Goal: Information Seeking & Learning: Learn about a topic

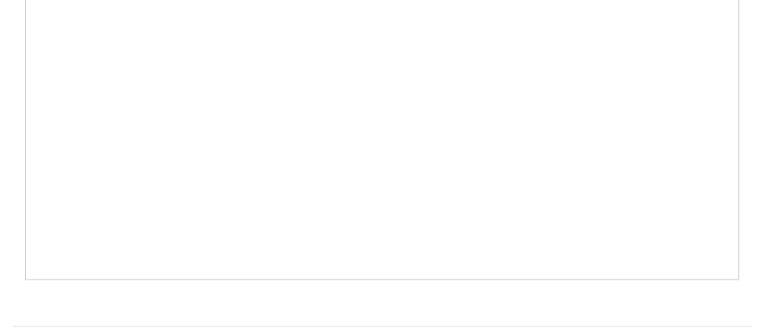
scroll to position [5812, 0]
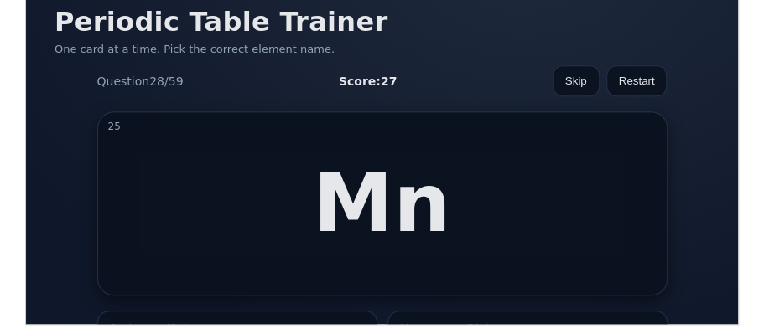
scroll to position [154, 0]
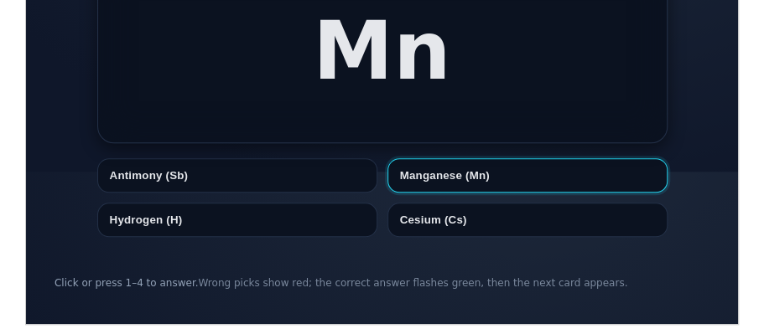
click at [452, 167] on button "Manganese (Mn)" at bounding box center [526, 175] width 280 height 34
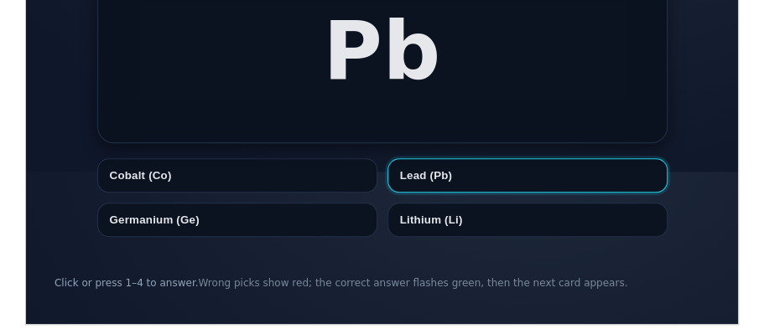
click at [403, 179] on button "Lead (Pb)" at bounding box center [526, 175] width 280 height 34
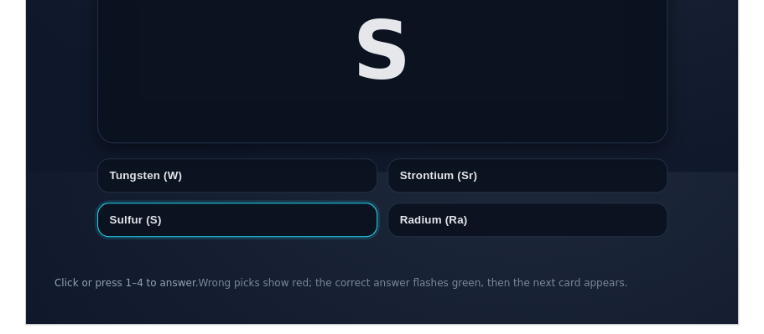
click at [308, 217] on button "Sulfur (S)" at bounding box center [236, 219] width 280 height 34
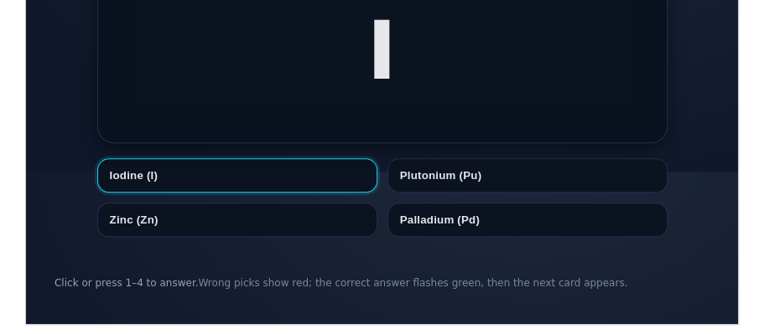
click at [252, 163] on button "Iodine (I)" at bounding box center [236, 175] width 280 height 34
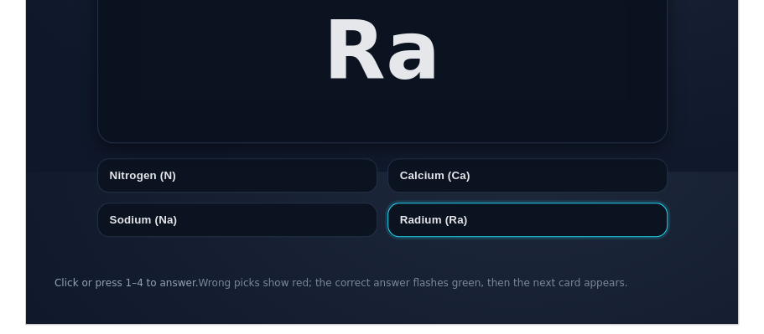
click at [422, 216] on button "Radium (Ra)" at bounding box center [526, 219] width 280 height 34
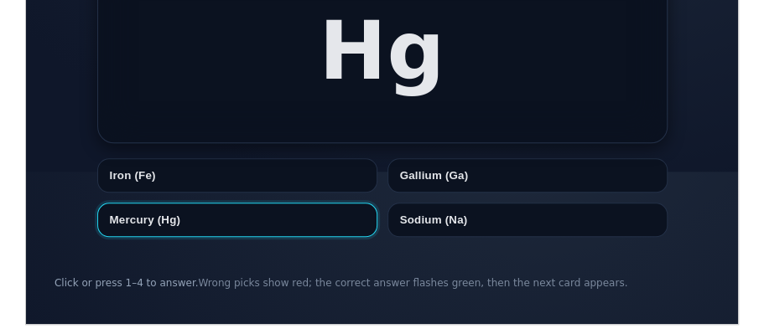
click at [257, 211] on button "Mercury (Hg)" at bounding box center [236, 219] width 280 height 34
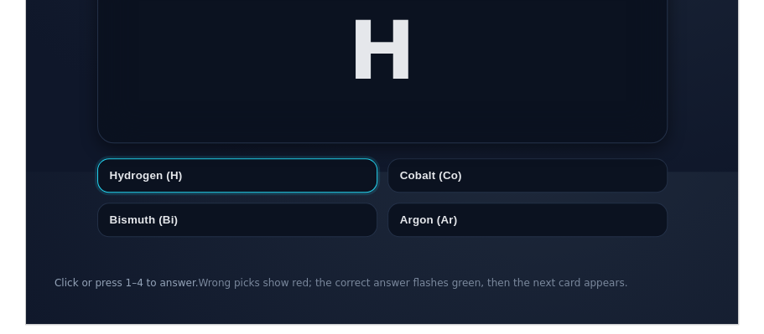
click at [260, 171] on button "Hydrogen (H)" at bounding box center [236, 175] width 280 height 34
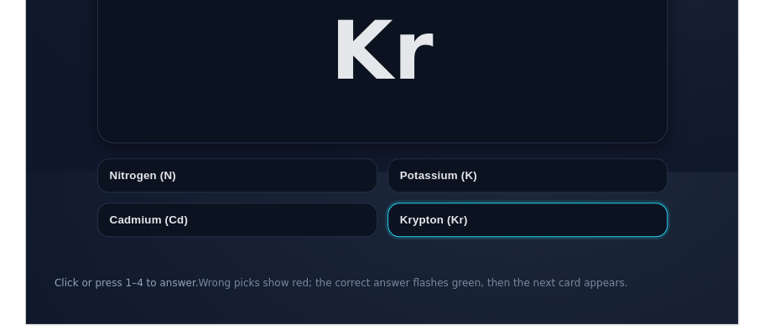
click at [432, 225] on button "Krypton (Kr)" at bounding box center [526, 219] width 280 height 34
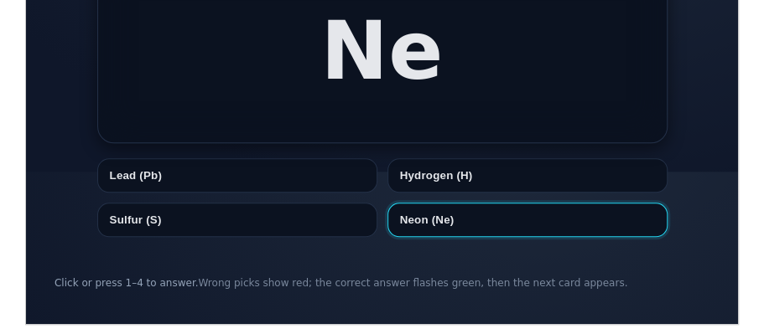
click at [454, 215] on button "Neon (Ne)" at bounding box center [526, 219] width 280 height 34
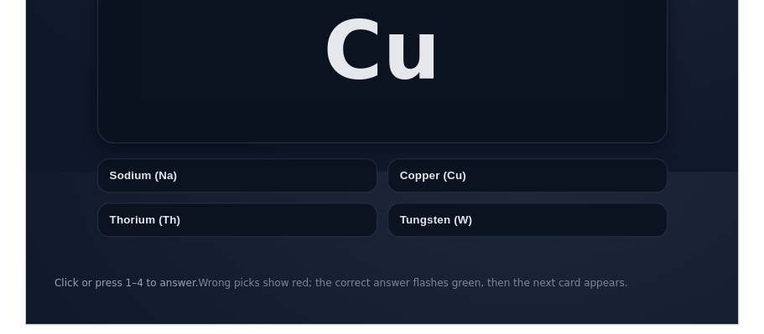
click at [445, 193] on div "Sodium (Na) Copper (Cu) Thorium (Th) Tungsten (W)" at bounding box center [381, 197] width 570 height 79
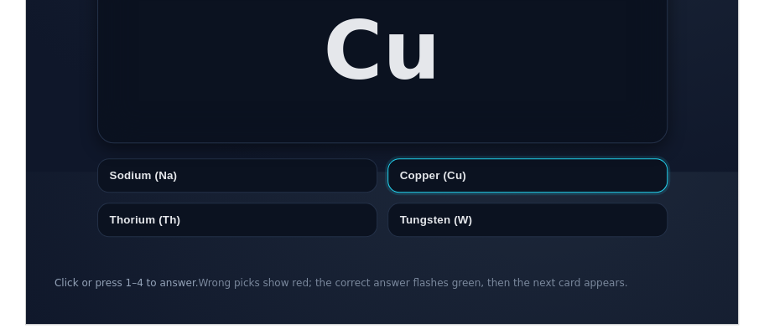
click at [441, 168] on button "Copper (Cu)" at bounding box center [526, 175] width 280 height 34
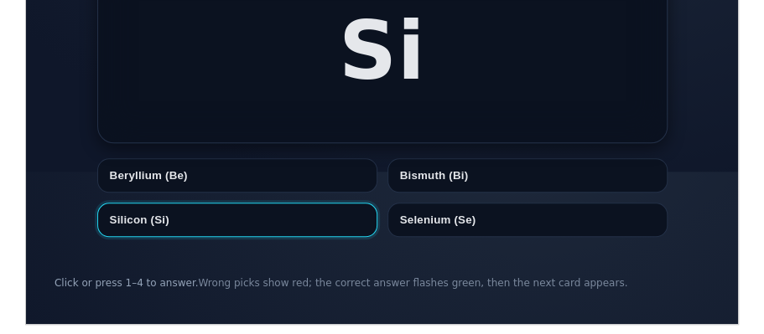
click at [231, 220] on button "Silicon (Si)" at bounding box center [236, 219] width 280 height 34
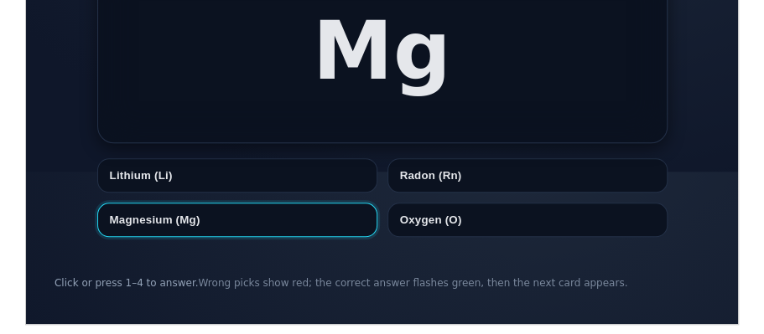
click at [270, 209] on button "Magnesium (Mg)" at bounding box center [236, 219] width 280 height 34
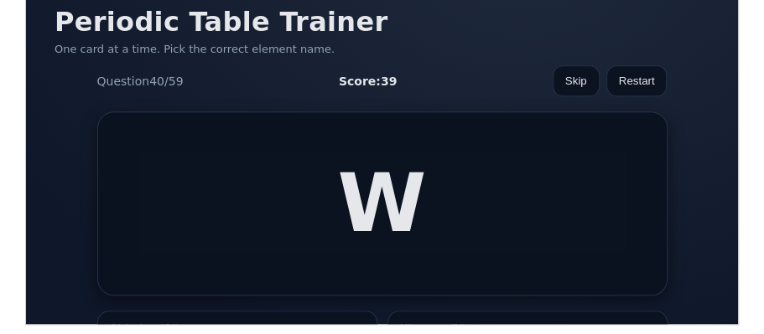
scroll to position [0, 0]
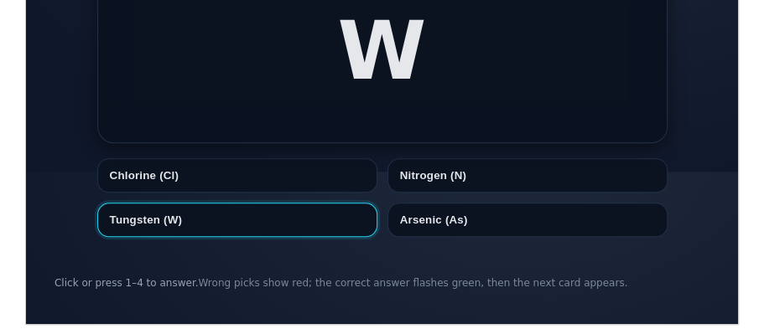
click at [149, 222] on button "Tungsten (W)" at bounding box center [236, 219] width 280 height 34
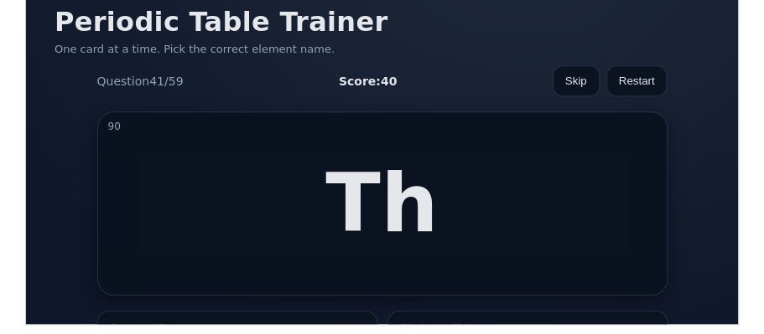
scroll to position [154, 0]
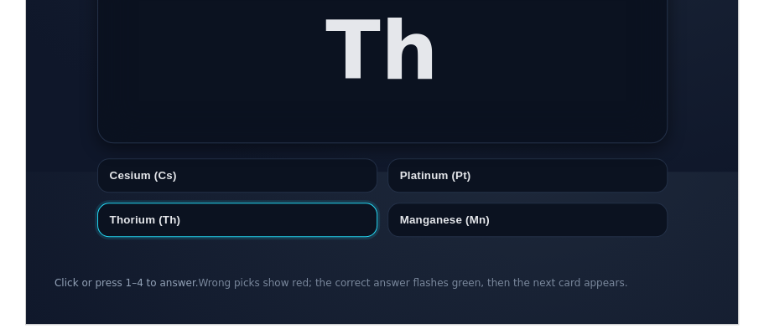
click at [284, 225] on button "Thorium (Th)" at bounding box center [236, 219] width 280 height 34
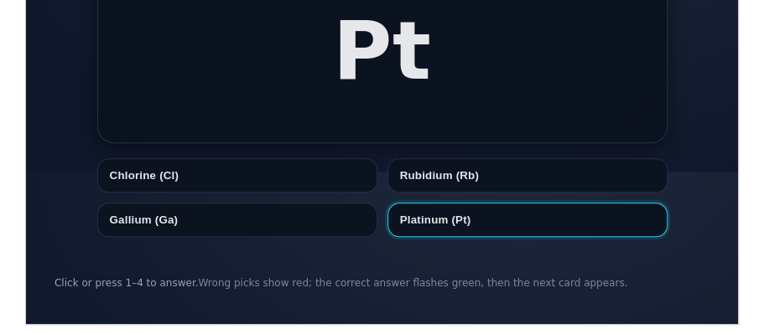
click at [445, 214] on button "Platinum (Pt)" at bounding box center [526, 219] width 280 height 34
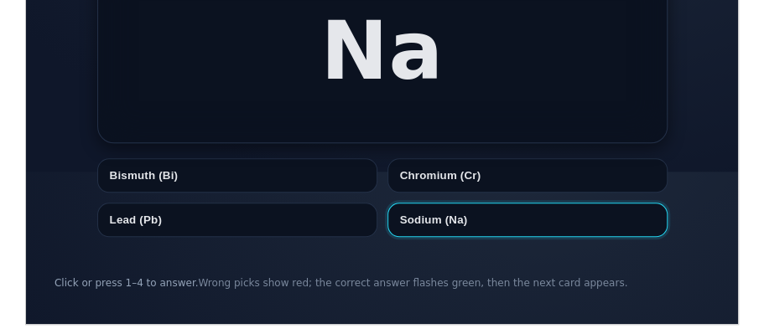
click at [445, 212] on button "Sodium (Na)" at bounding box center [526, 219] width 280 height 34
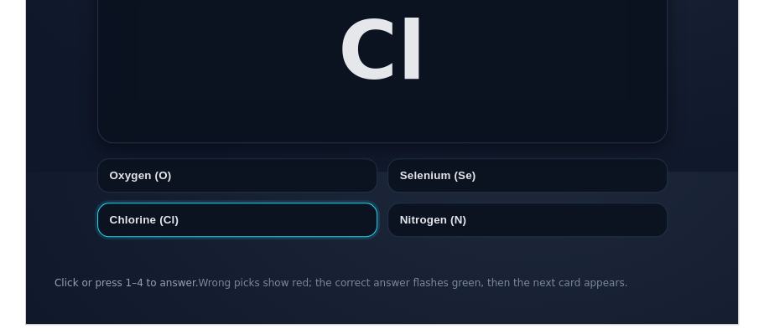
click at [187, 231] on button "Chlorine (Cl)" at bounding box center [236, 219] width 280 height 34
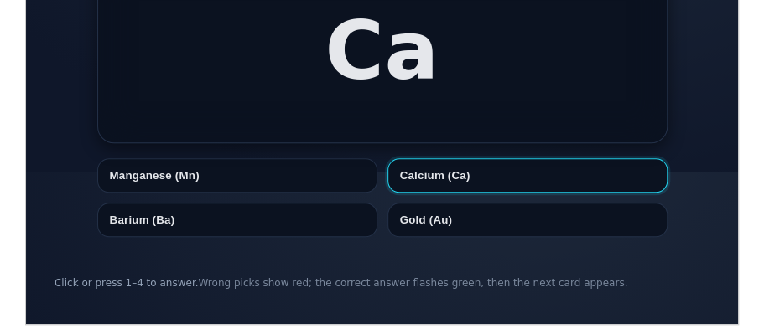
click at [415, 186] on button "Calcium (Ca)" at bounding box center [526, 175] width 280 height 34
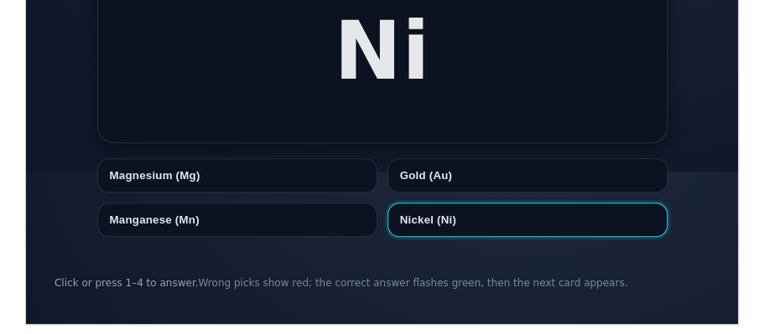
click at [443, 209] on button "Nickel (Ni)" at bounding box center [526, 219] width 280 height 34
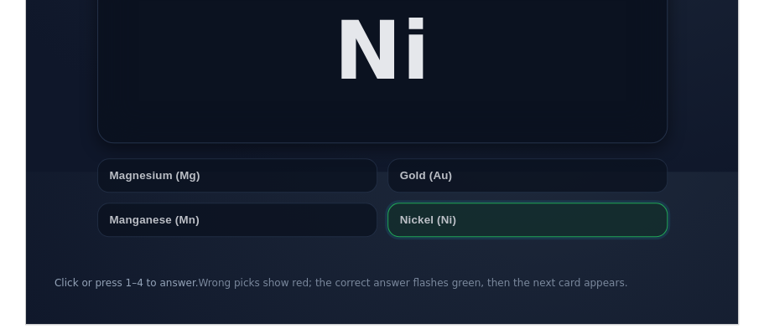
scroll to position [0, 0]
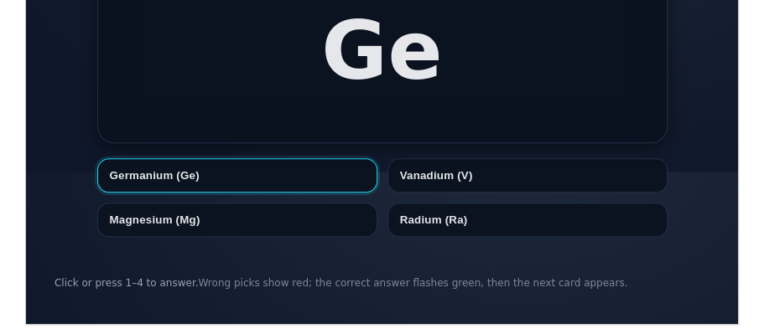
click at [251, 179] on button "Germanium (Ge)" at bounding box center [236, 175] width 280 height 34
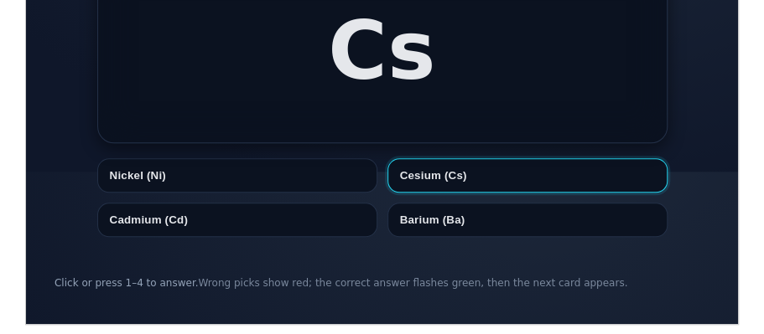
click at [443, 183] on button "Cesium (Cs)" at bounding box center [526, 175] width 280 height 34
